Goal: Task Accomplishment & Management: Use online tool/utility

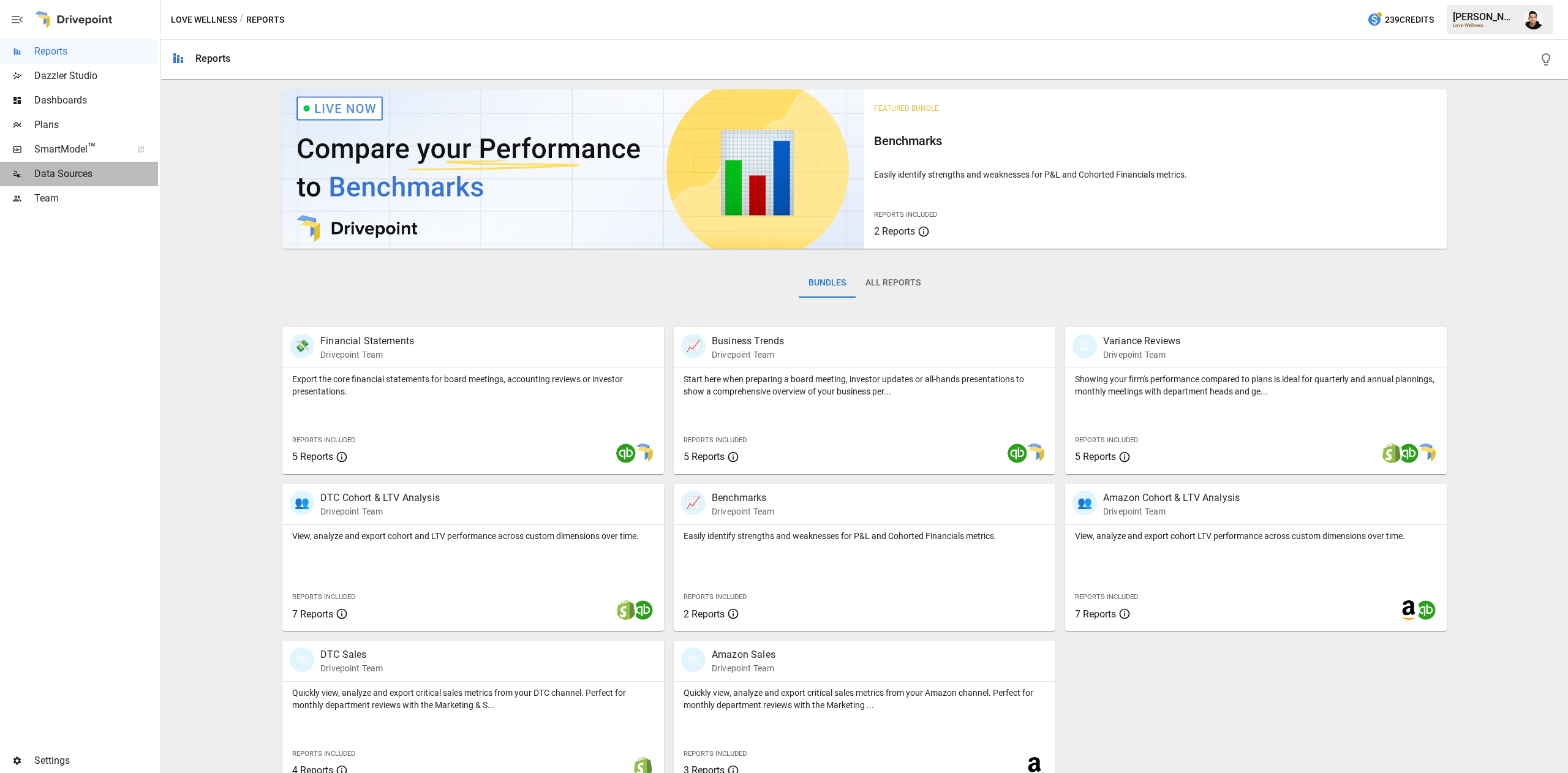
click at [83, 173] on span "Data Sources" at bounding box center [96, 174] width 124 height 14
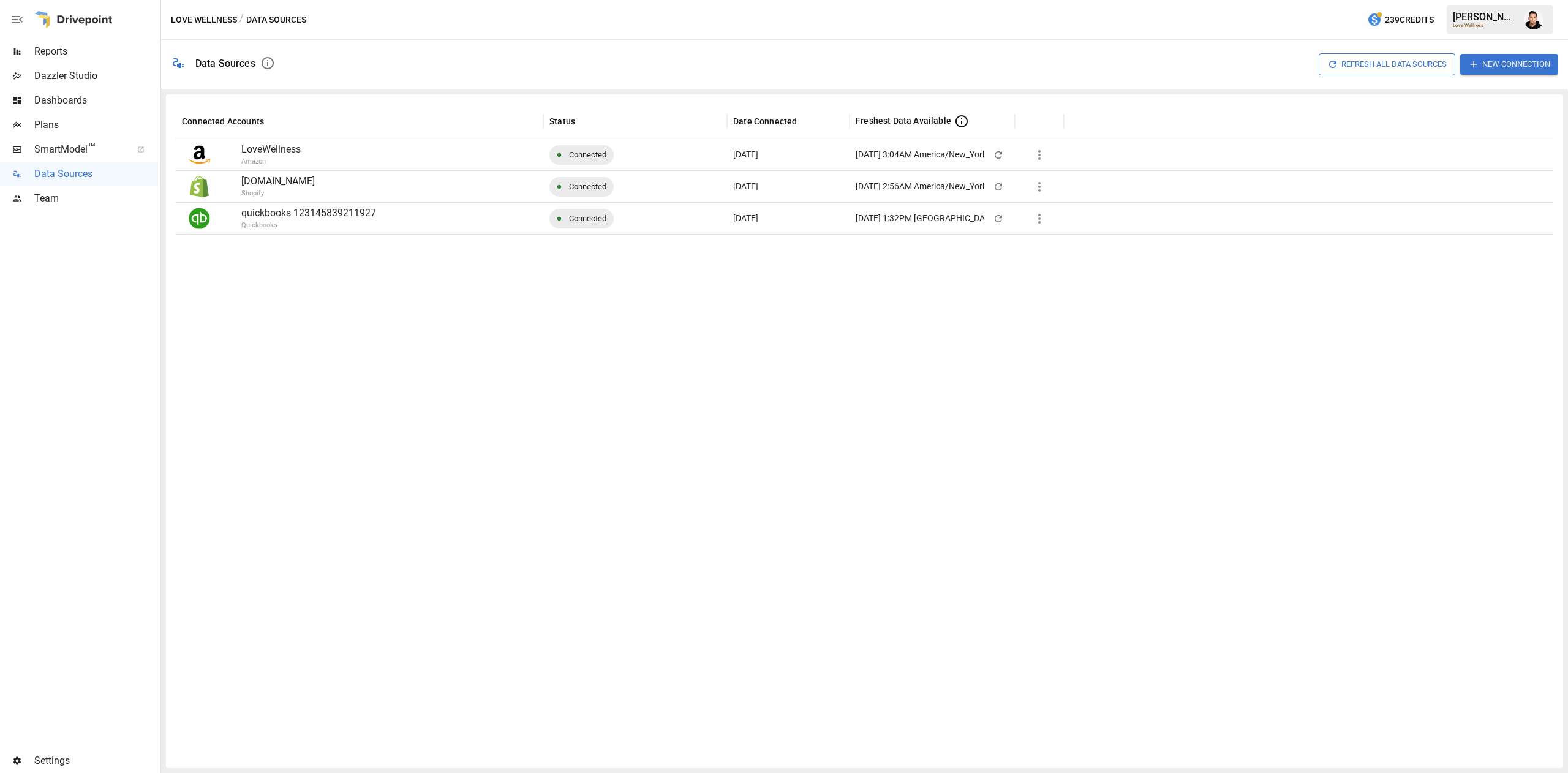
click at [984, 120] on icon at bounding box center [984, 121] width 14 height 14
click at [1041, 221] on icon "button" at bounding box center [1039, 218] width 14 height 14
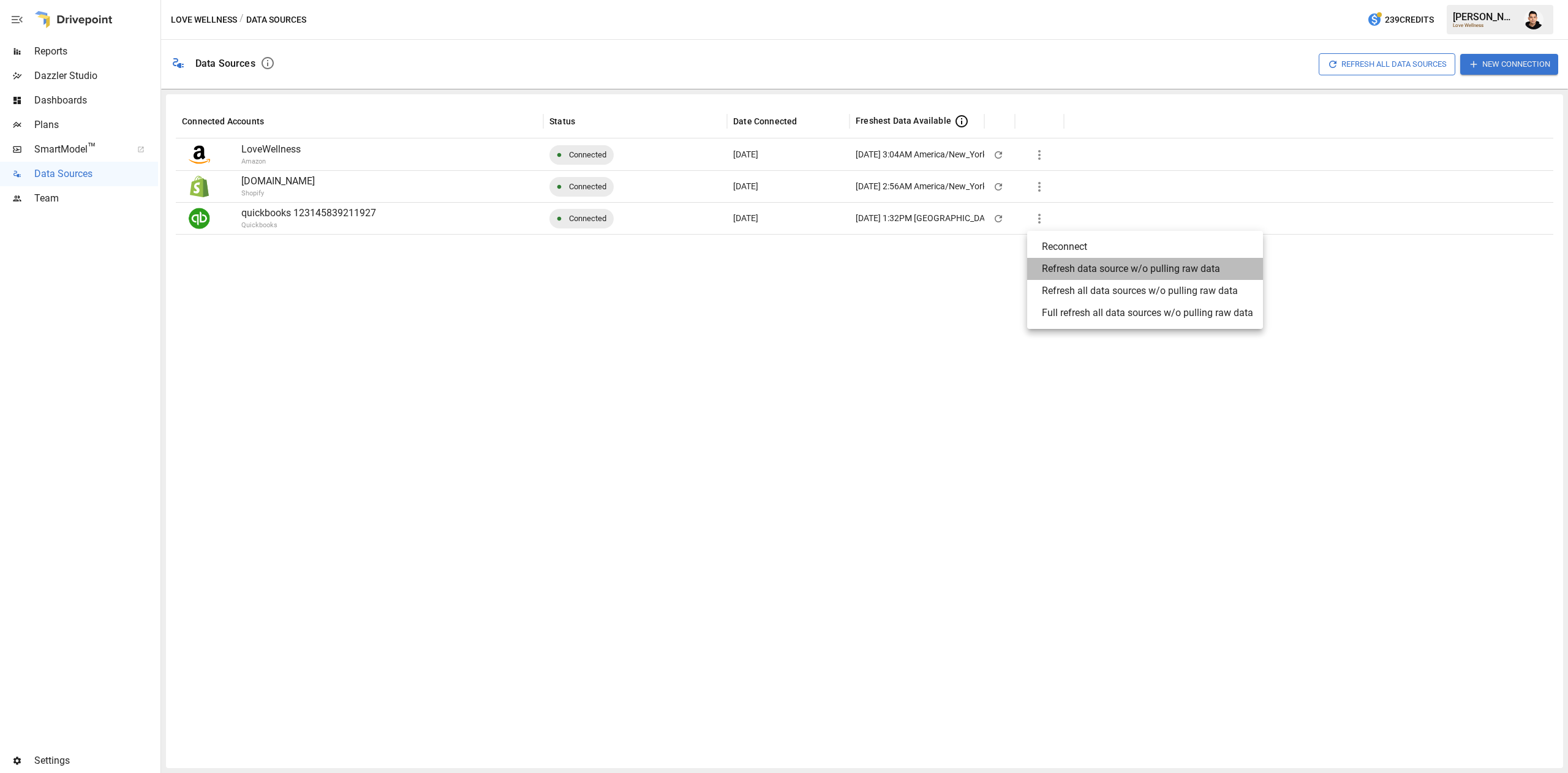
click at [1233, 264] on li "Refresh data source w/o pulling raw data" at bounding box center [1145, 269] width 236 height 22
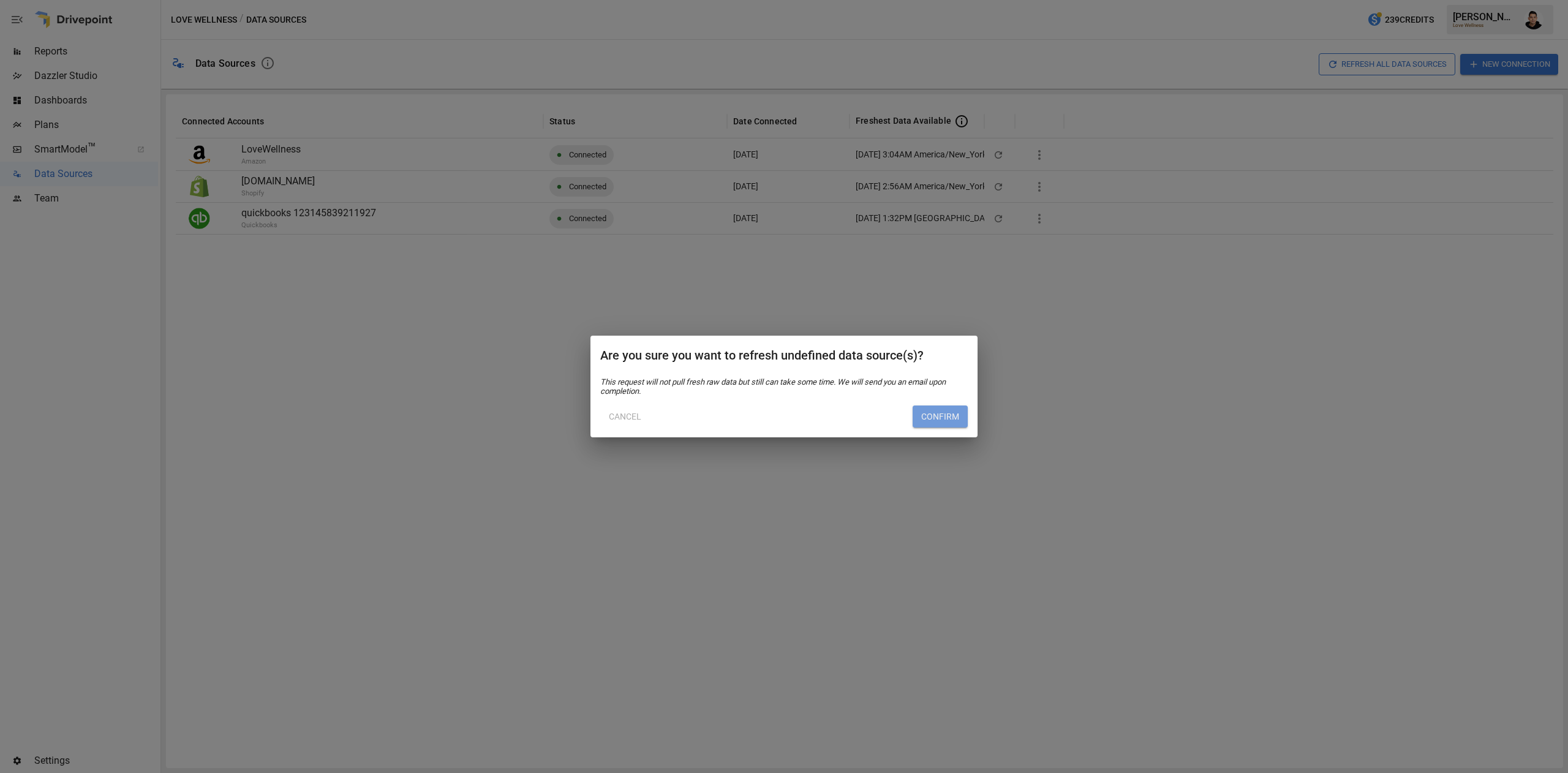
click at [928, 418] on button "Confirm" at bounding box center [940, 416] width 55 height 22
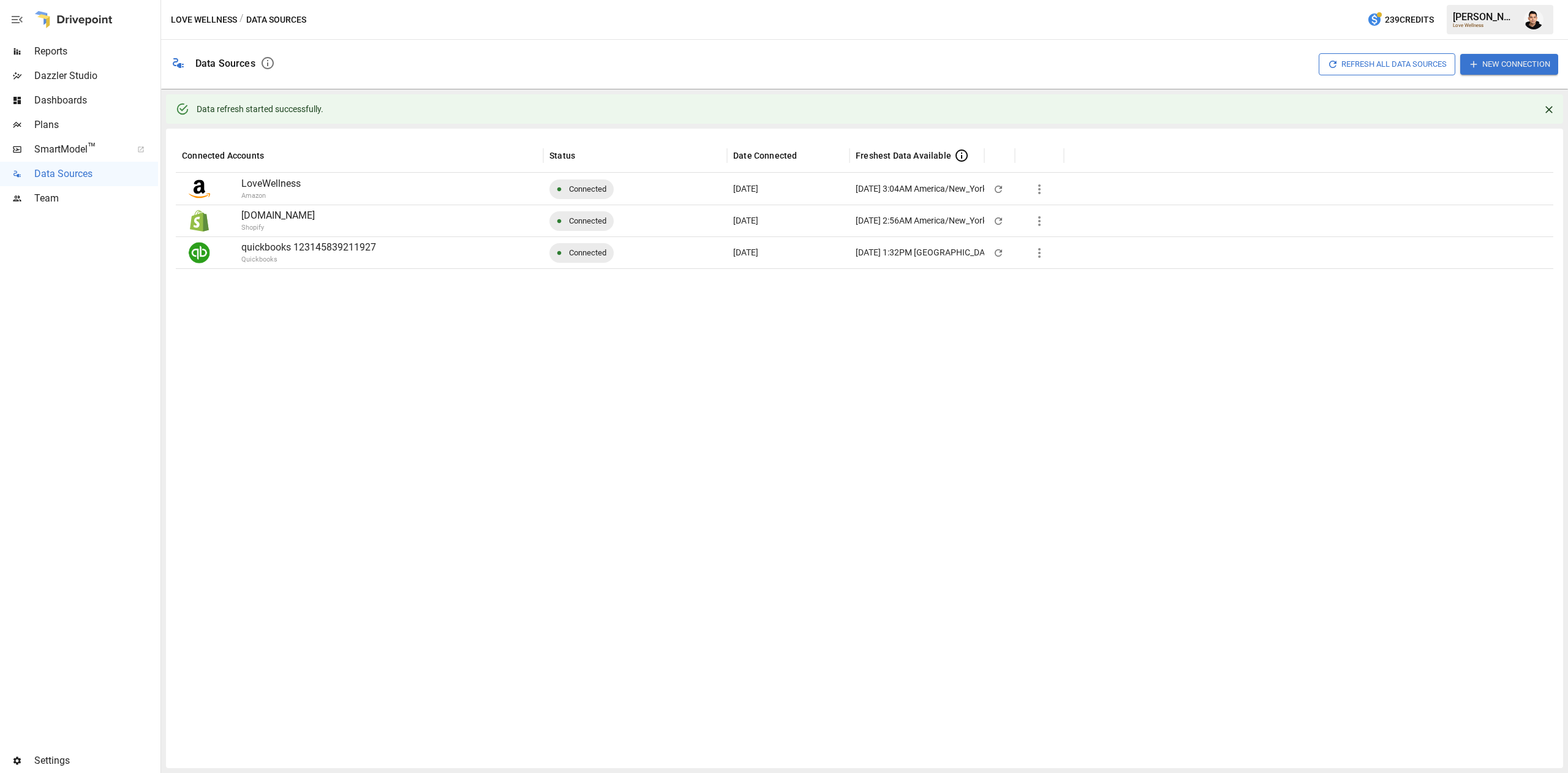
click at [75, 62] on div "Reports" at bounding box center [79, 51] width 158 height 25
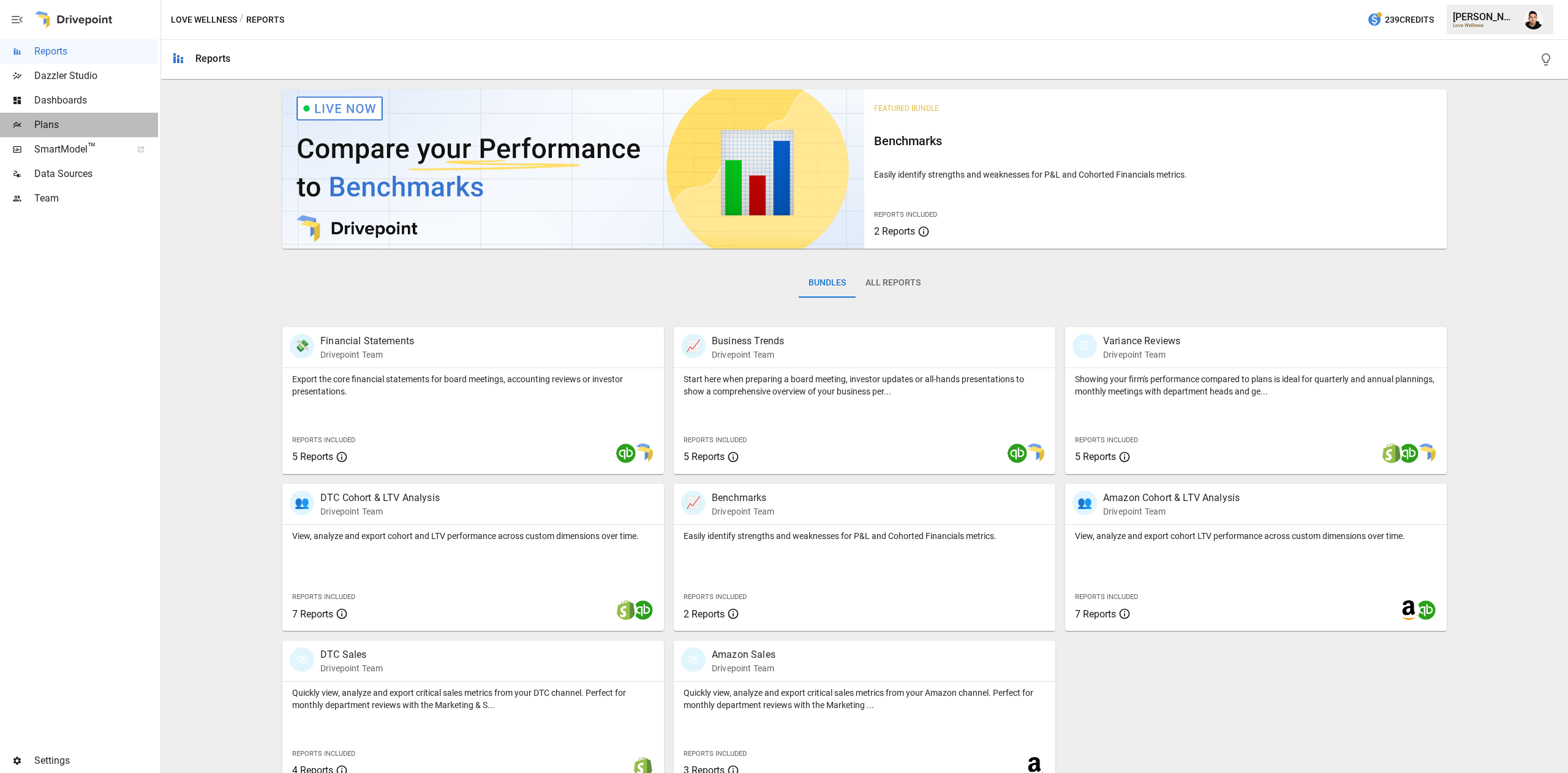
click at [106, 128] on span "Plans" at bounding box center [96, 125] width 124 height 14
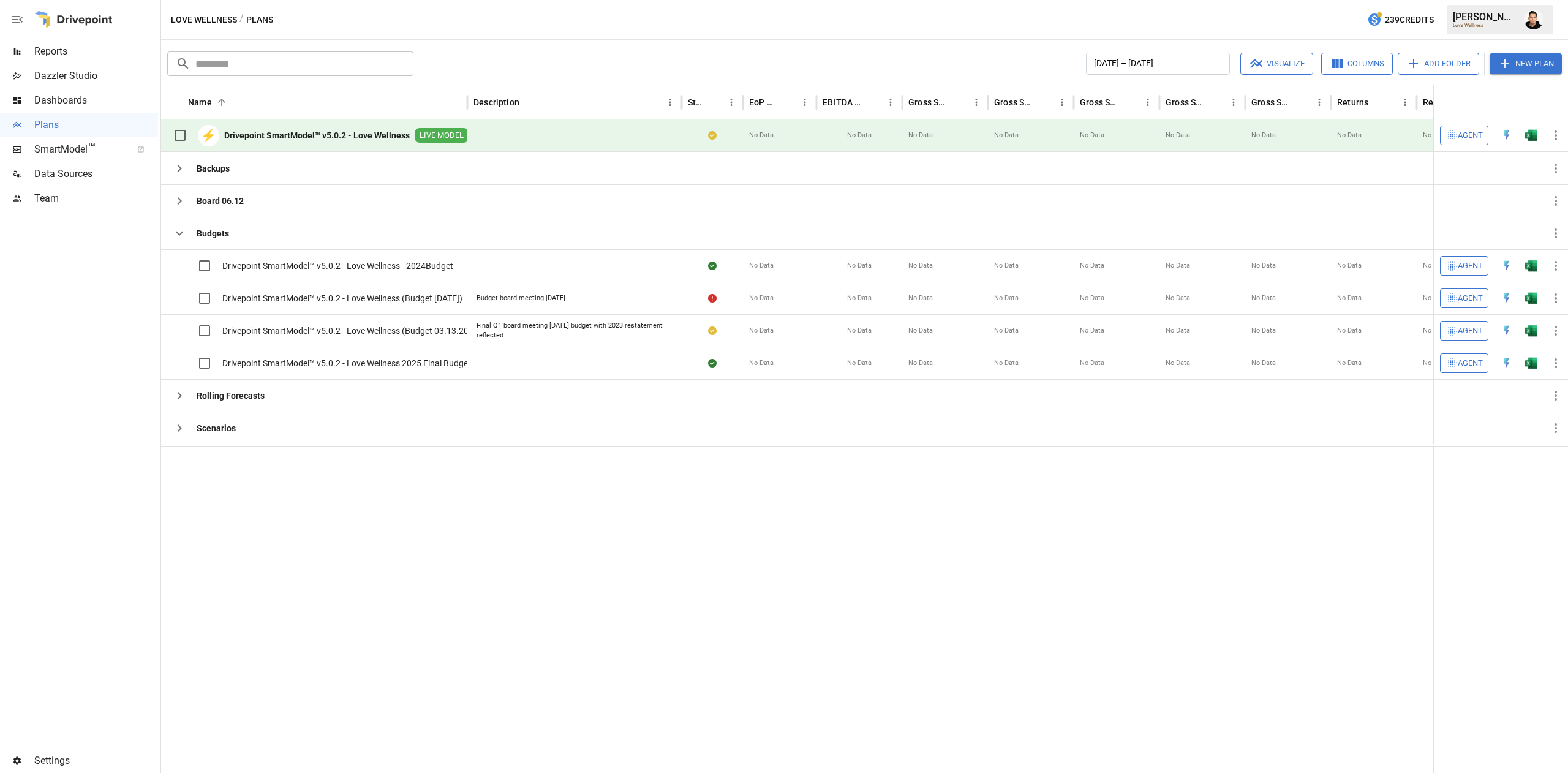
click at [1537, 136] on button "button" at bounding box center [1531, 135] width 39 height 18
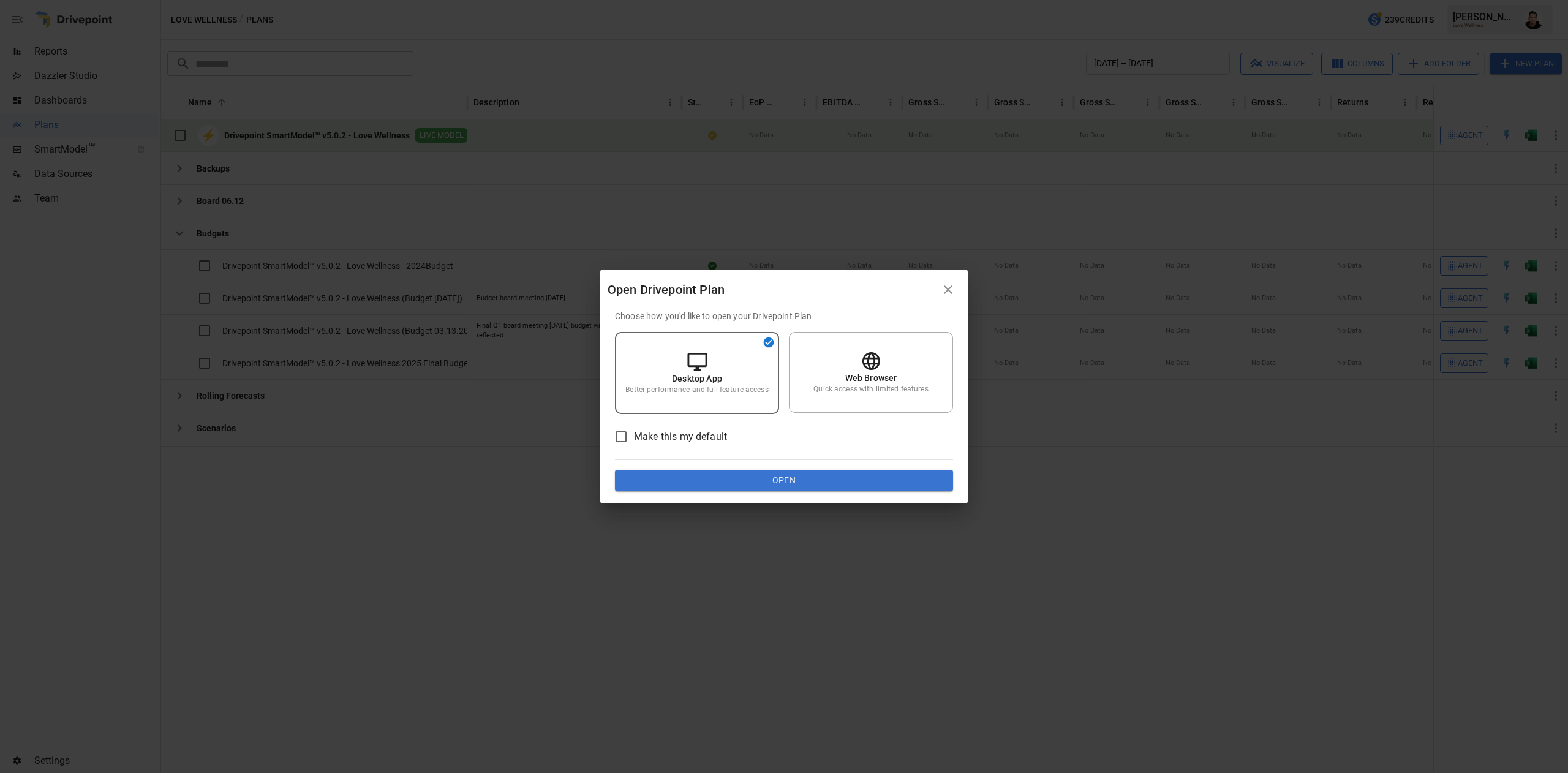
click at [772, 489] on button "Open" at bounding box center [784, 481] width 338 height 22
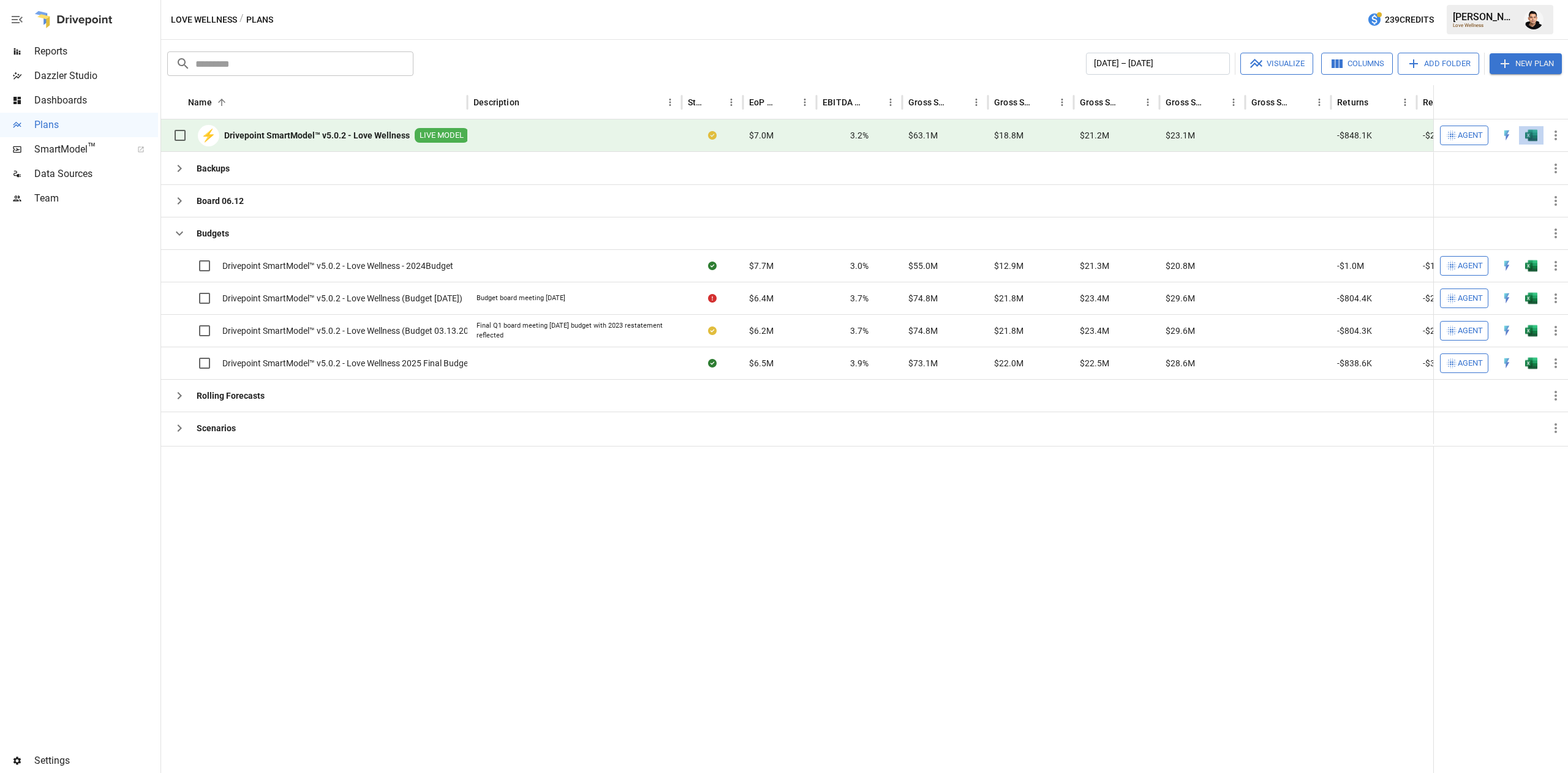
click at [1537, 133] on button "button" at bounding box center [1531, 135] width 39 height 18
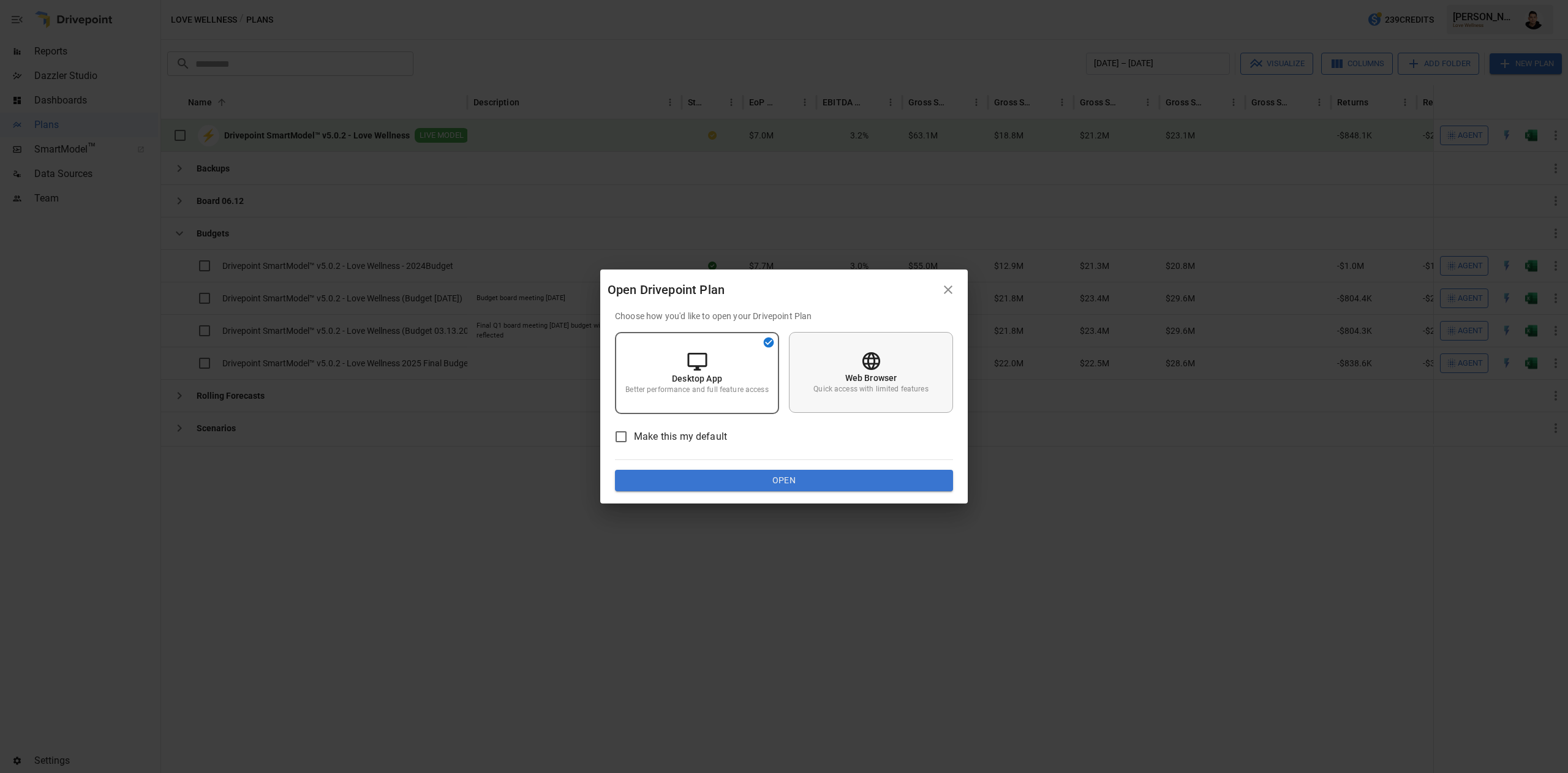
click at [915, 367] on div "Web Browser Quick access with limited features" at bounding box center [870, 372] width 164 height 81
click at [868, 474] on button "Open" at bounding box center [784, 481] width 338 height 22
